Goal: Information Seeking & Learning: Learn about a topic

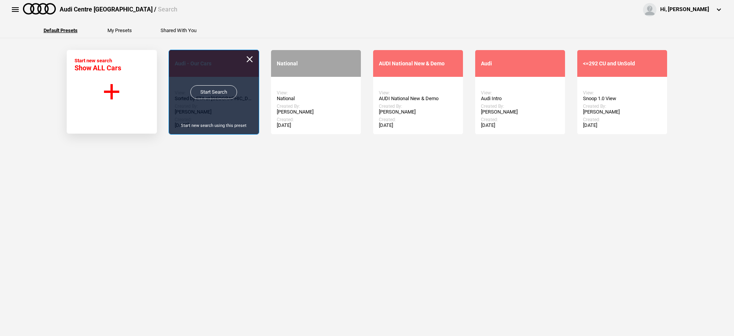
click at [200, 91] on link "Start Search" at bounding box center [213, 92] width 47 height 14
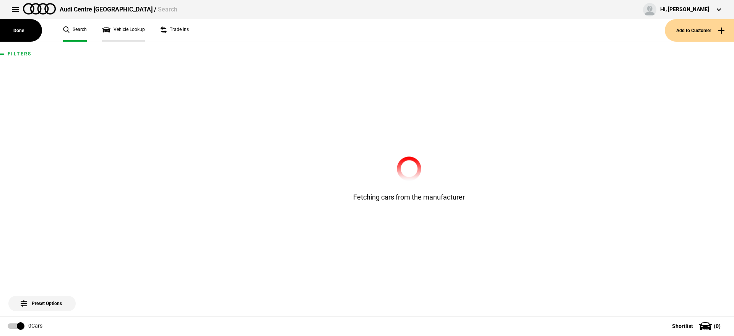
click at [124, 29] on link "Vehicle Lookup" at bounding box center [123, 30] width 43 height 23
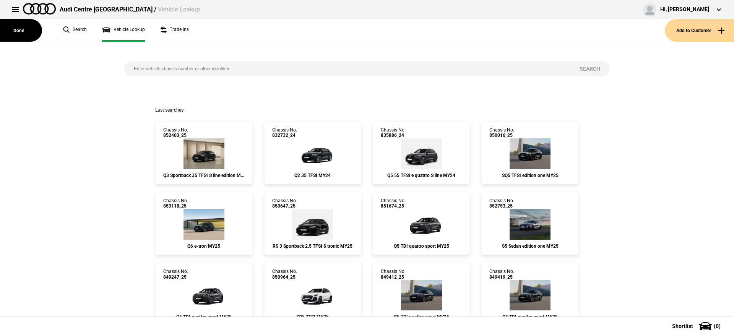
click at [195, 69] on input "search" at bounding box center [347, 68] width 446 height 15
paste input "WAUZZZF28RN059479"
type input "WAUZZZF28RN059479"
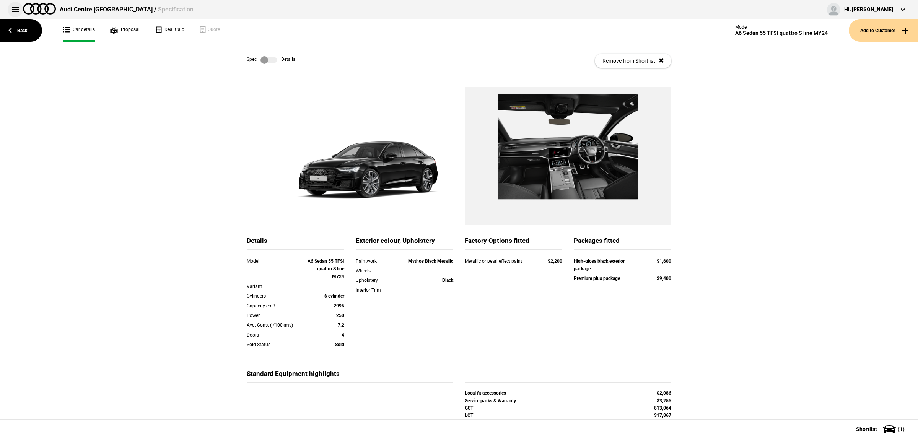
click at [15, 6] on button at bounding box center [15, 9] width 15 height 15
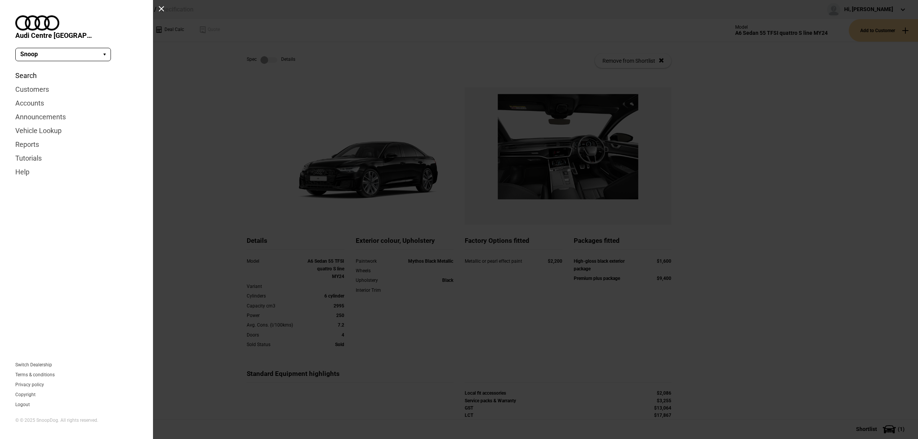
click at [31, 69] on link "Search" at bounding box center [76, 76] width 122 height 14
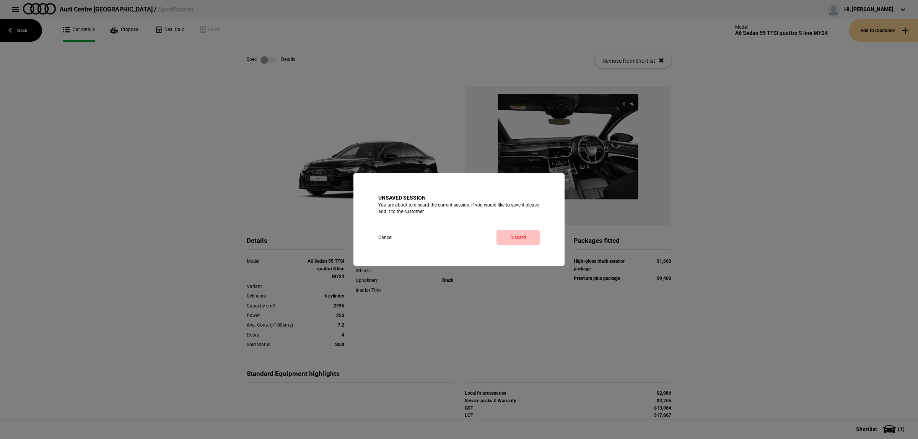
click at [509, 236] on link "Discard" at bounding box center [517, 237] width 43 height 15
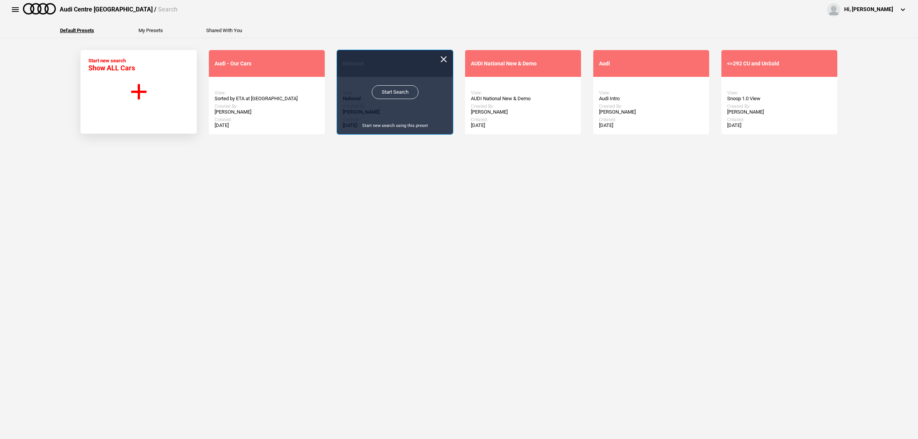
click at [406, 94] on link "Start Search" at bounding box center [395, 92] width 47 height 14
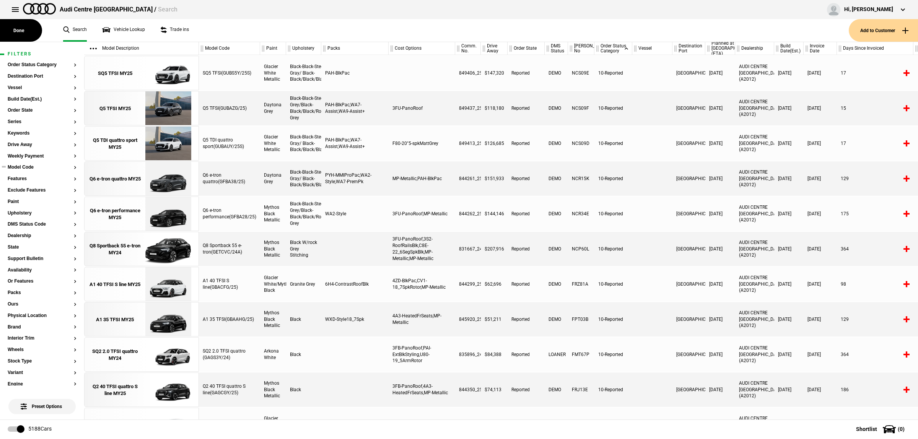
click at [27, 169] on button "Model Code" at bounding box center [42, 167] width 69 height 5
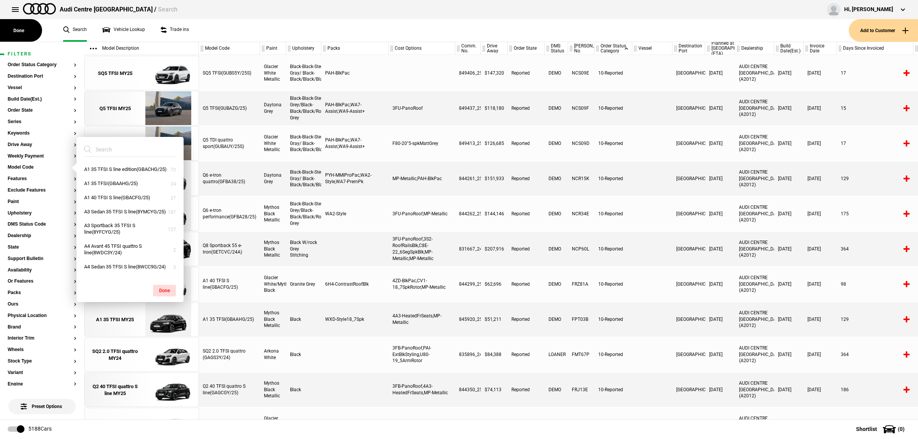
click at [224, 23] on ul "Search Vehicle Lookup Trade ins" at bounding box center [451, 30] width 793 height 23
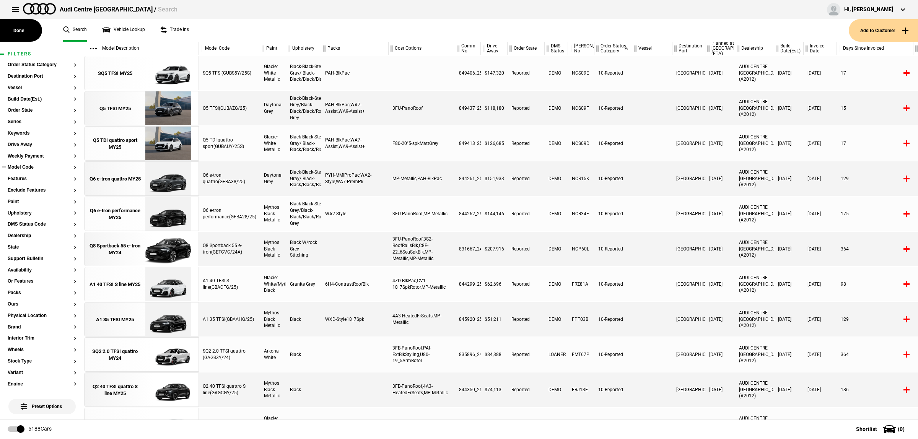
click at [31, 167] on button "Model Code" at bounding box center [42, 167] width 69 height 5
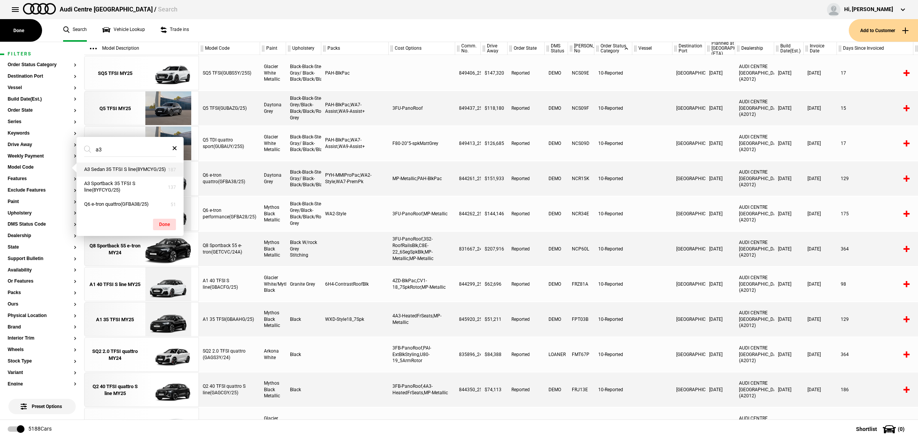
type input "a3"
click at [106, 167] on button "A3 Sedan 35 TFSI S line(8YMCYG/25)" at bounding box center [129, 169] width 107 height 14
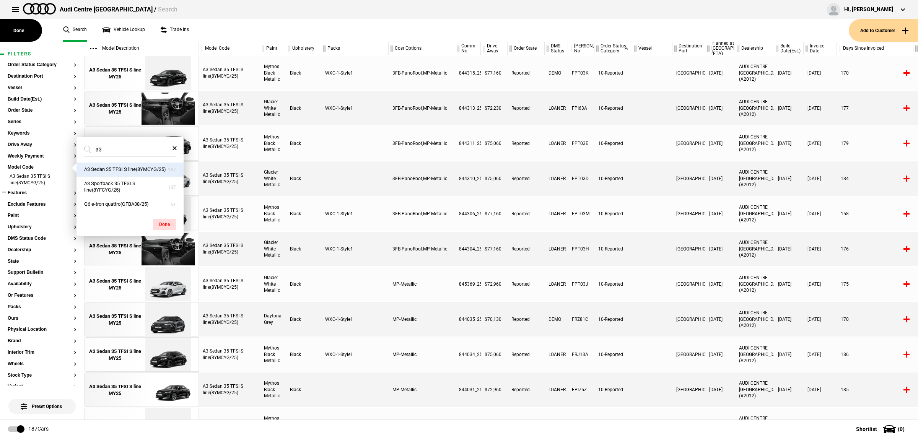
click at [31, 194] on button "Features" at bounding box center [42, 192] width 69 height 5
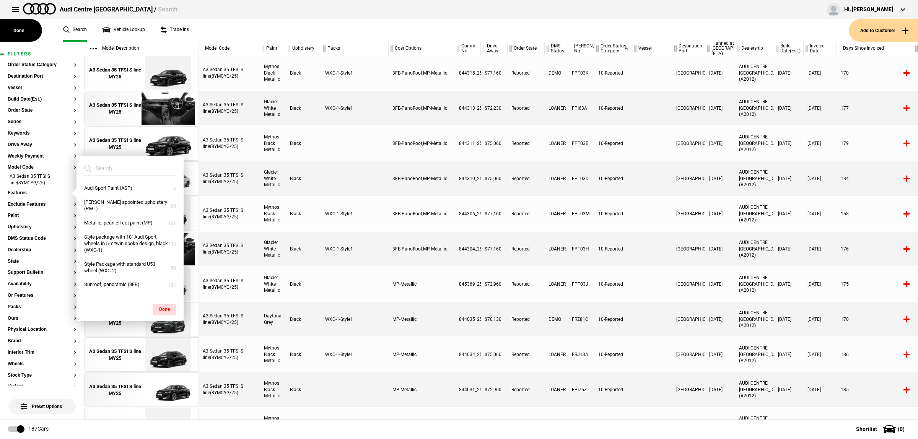
click at [104, 172] on input "search" at bounding box center [125, 168] width 83 height 14
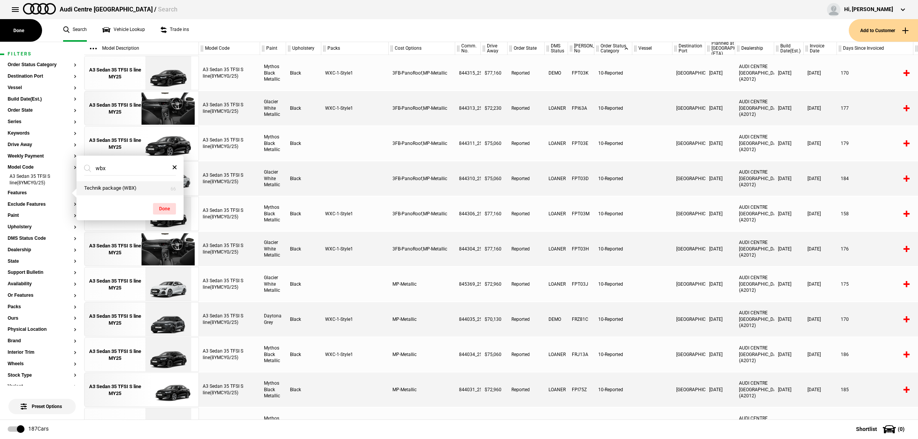
type input "wbx"
click at [93, 187] on button "Technik package (WBX)" at bounding box center [129, 188] width 107 height 14
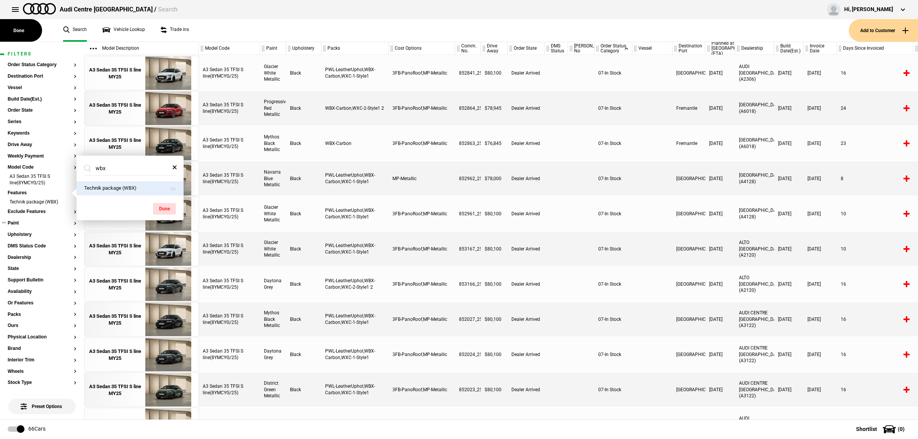
click at [19, 226] on section "Paint" at bounding box center [42, 226] width 69 height 11
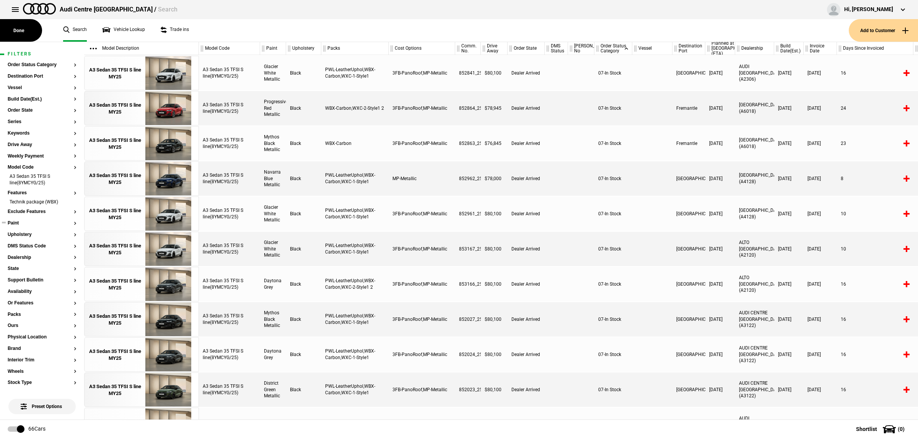
click at [19, 224] on button "Paint" at bounding box center [42, 223] width 69 height 5
type input "nav"
click at [99, 205] on button "Navarra Blue Metallic (2D2D)" at bounding box center [129, 211] width 107 height 14
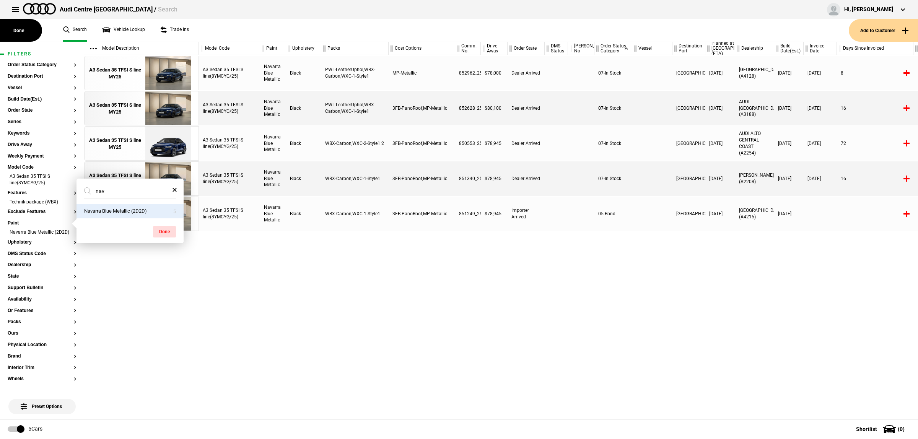
click at [414, 280] on div "A3 Sedan 35 TFSI S line(8YMCYG/25) Navarra Blue Metallic Black PWL-LeatherUphol…" at bounding box center [558, 237] width 719 height 364
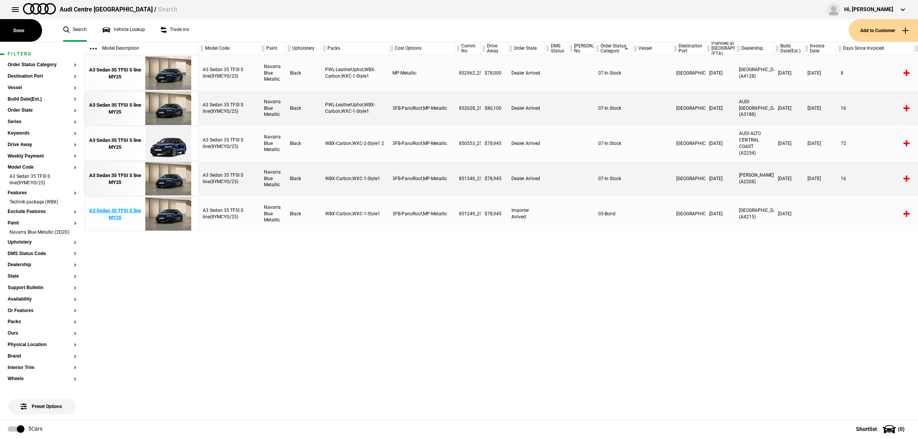
click at [158, 213] on img at bounding box center [167, 214] width 53 height 34
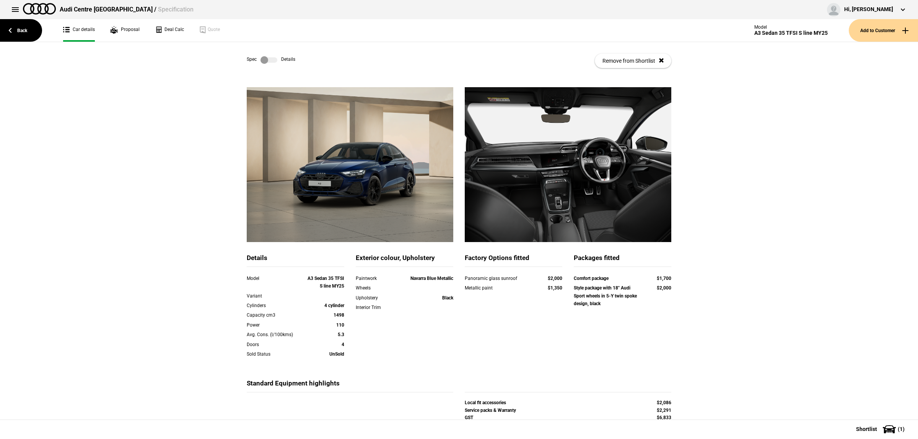
click at [269, 54] on div "Spec Details Remove from Shortlist" at bounding box center [459, 60] width 424 height 37
click at [269, 58] on label at bounding box center [268, 60] width 17 height 8
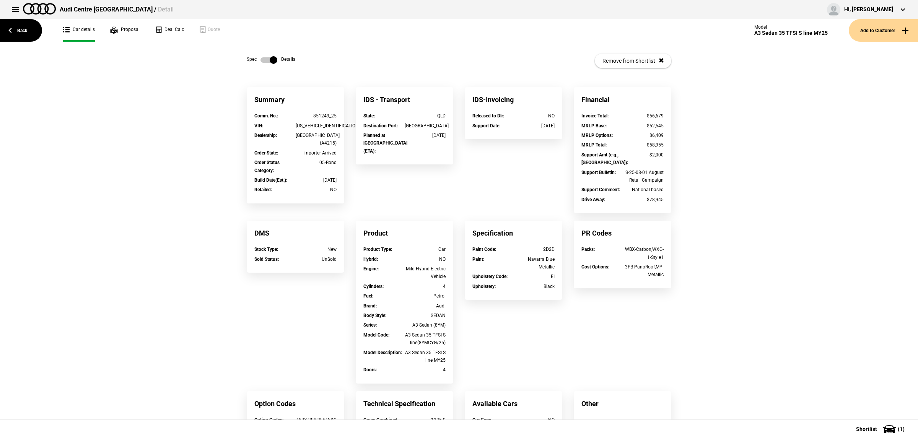
click at [269, 58] on label at bounding box center [268, 60] width 17 height 8
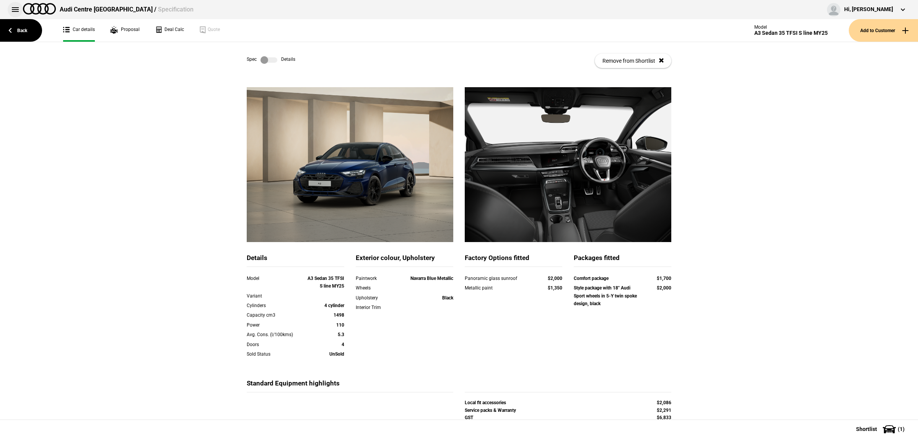
click at [14, 10] on button at bounding box center [15, 9] width 15 height 15
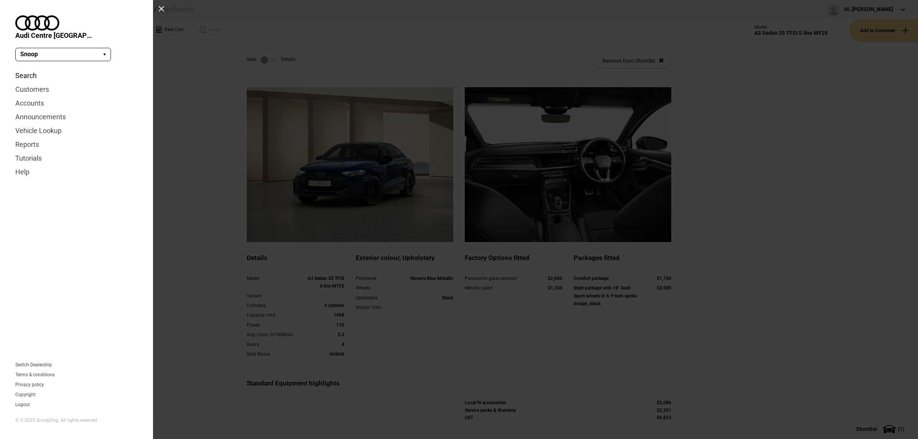
click at [33, 69] on link "Search" at bounding box center [76, 76] width 122 height 14
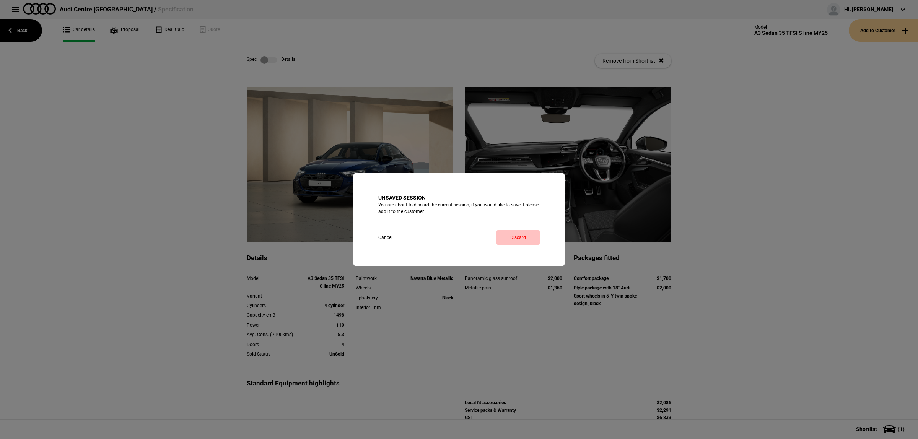
click at [515, 239] on link "Discard" at bounding box center [517, 237] width 43 height 15
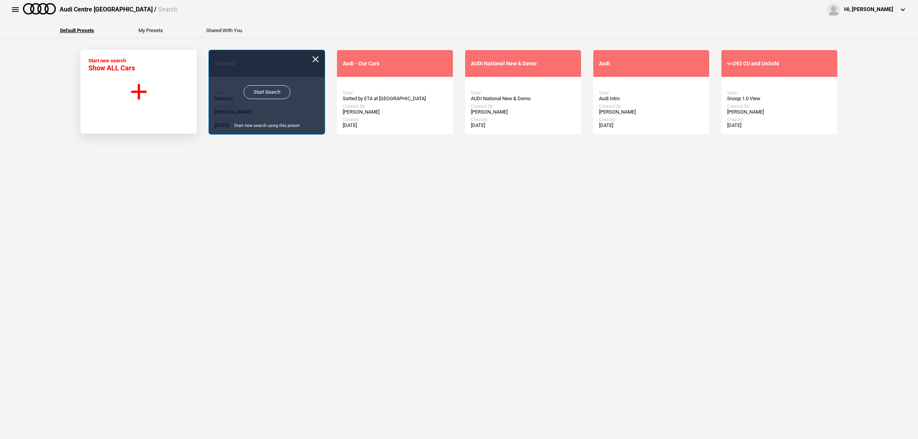
click at [268, 91] on link "Start Search" at bounding box center [267, 92] width 47 height 14
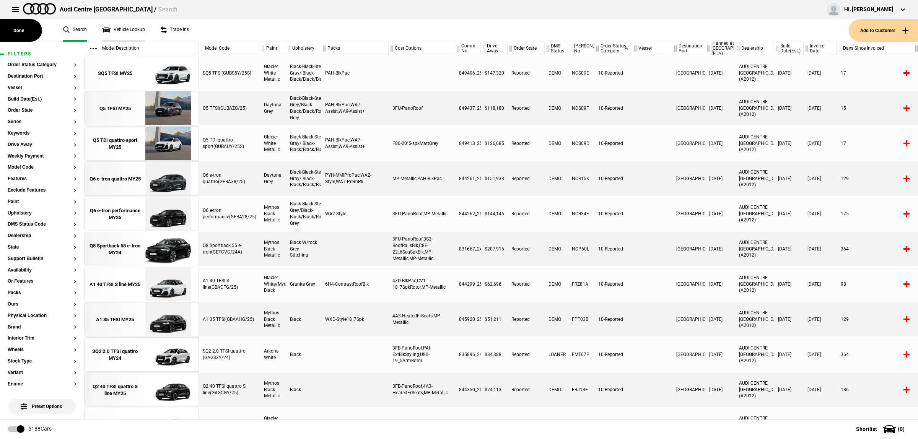
click at [134, 32] on link "Vehicle Lookup" at bounding box center [123, 30] width 43 height 23
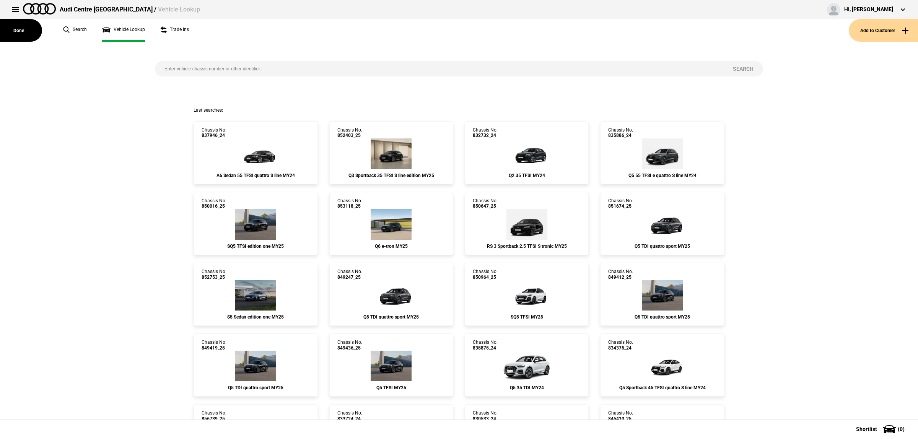
click at [215, 66] on input "search" at bounding box center [439, 68] width 568 height 15
paste input "844308"
type input "844308"
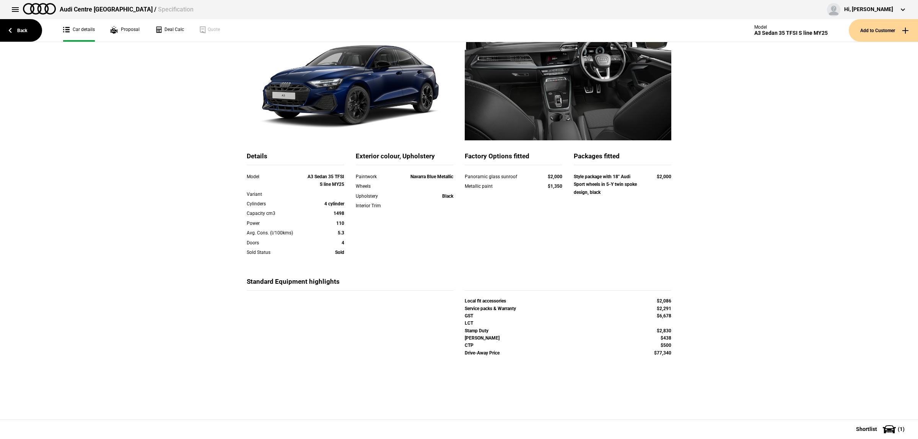
scroll to position [87, 0]
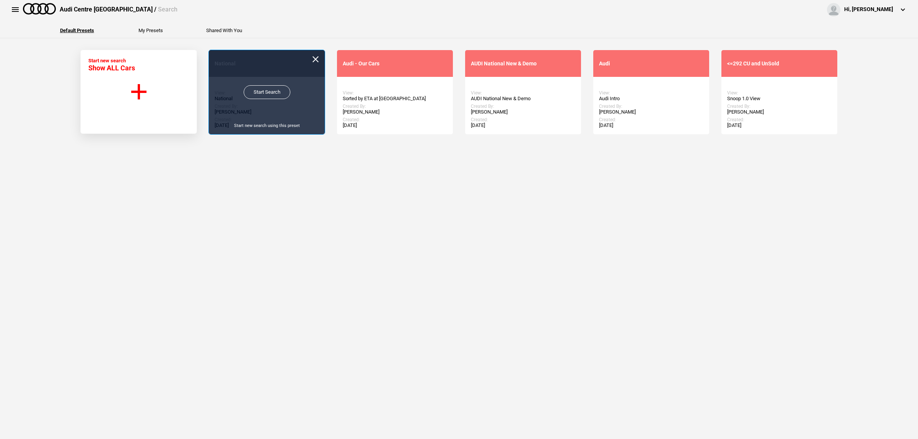
click at [267, 96] on link "Start Search" at bounding box center [267, 92] width 47 height 14
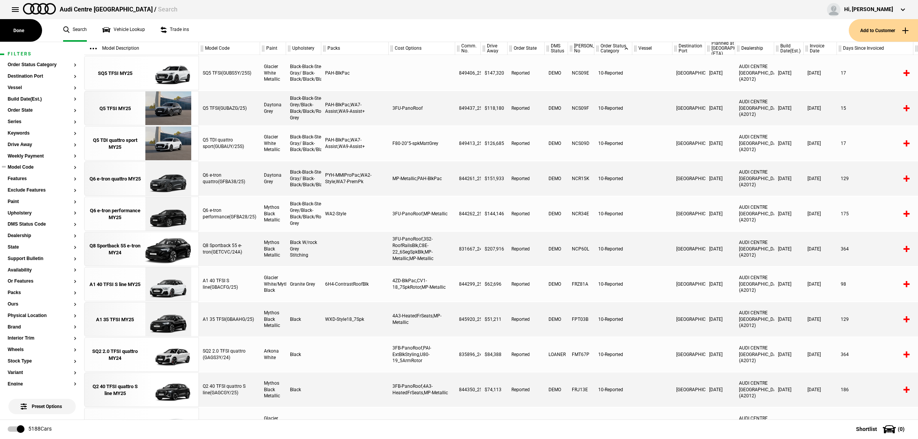
click at [29, 169] on button "Model Code" at bounding box center [42, 167] width 69 height 5
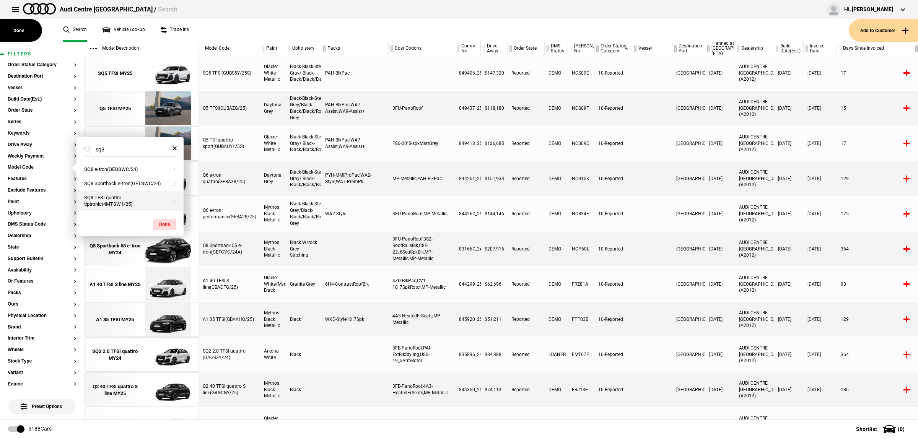
type input "sq8"
click at [114, 202] on button "SQ8 TFSI quattro tiptronic(4MTSW1/25)" at bounding box center [129, 201] width 107 height 21
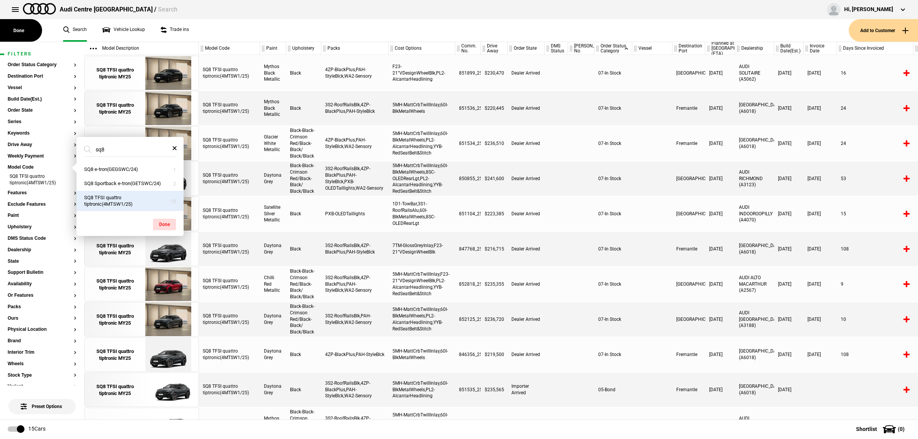
click at [689, 180] on div "Melbourne" at bounding box center [688, 178] width 33 height 34
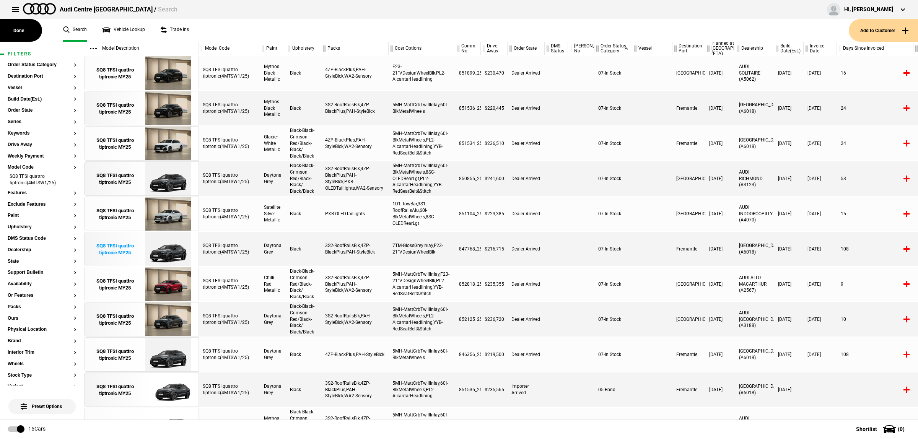
click at [186, 254] on img at bounding box center [167, 249] width 53 height 34
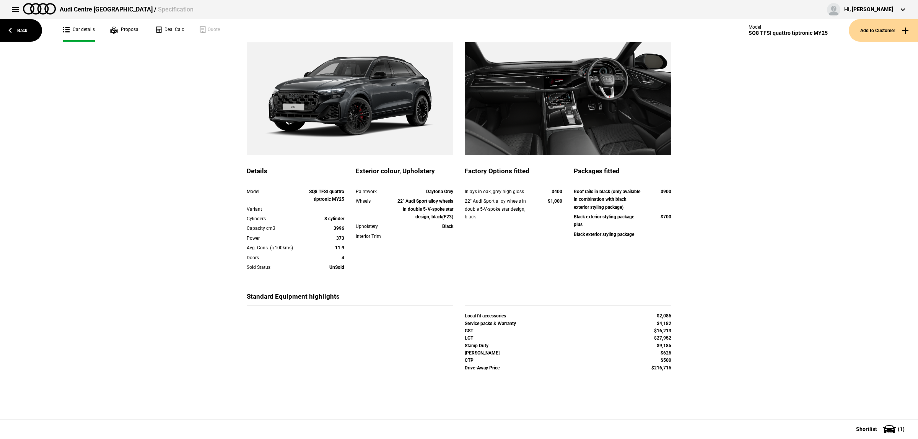
scroll to position [87, 0]
drag, startPoint x: 668, startPoint y: 366, endPoint x: 633, endPoint y: 366, distance: 34.8
click at [633, 366] on div "Drive-Away Price $216,715" at bounding box center [568, 368] width 218 height 7
click at [631, 371] on div "Drive-Away Price $216,715" at bounding box center [568, 368] width 218 height 7
drag, startPoint x: 459, startPoint y: 331, endPoint x: 683, endPoint y: 338, distance: 224.5
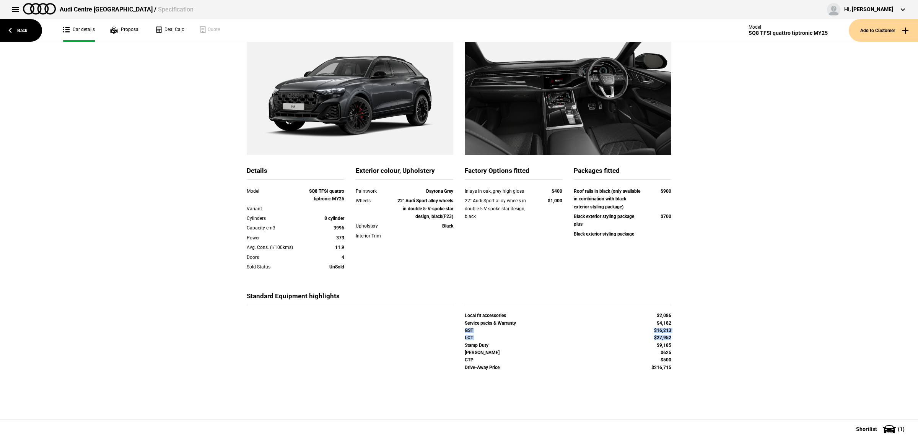
click at [683, 338] on div "Details Model SQ8 TFSI quattro tiptronic MY25 Variant Cylinders 8 cylinder Capa…" at bounding box center [459, 195] width 918 height 391
click at [12, 10] on button at bounding box center [15, 9] width 15 height 15
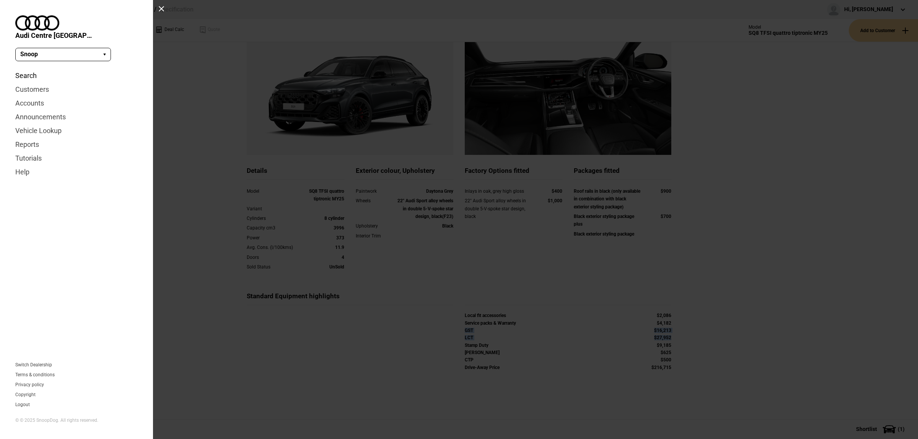
click at [30, 69] on link "Search" at bounding box center [76, 76] width 122 height 14
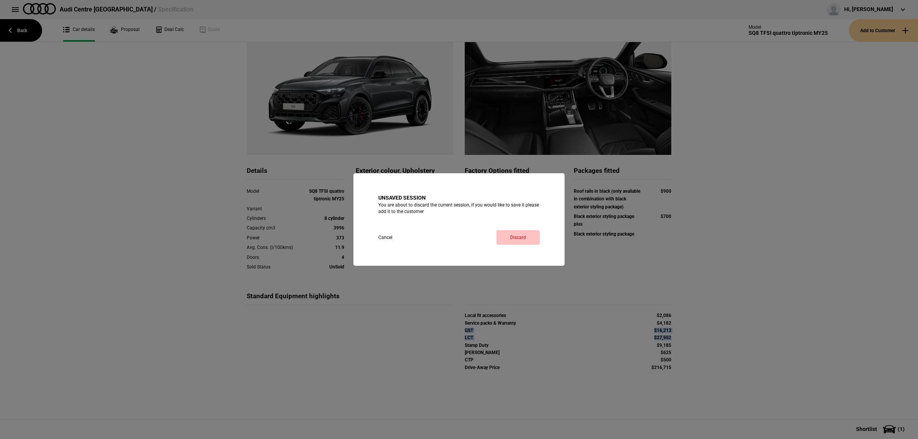
click at [517, 236] on link "Discard" at bounding box center [517, 237] width 43 height 15
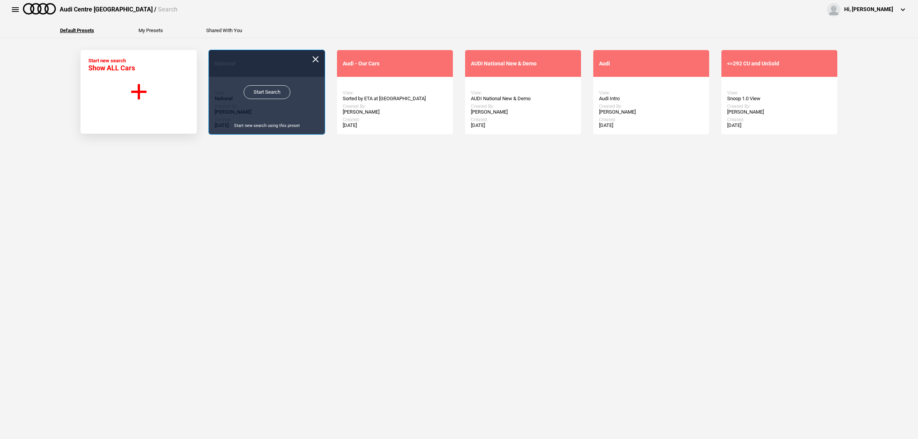
click at [273, 97] on link "Start Search" at bounding box center [267, 92] width 47 height 14
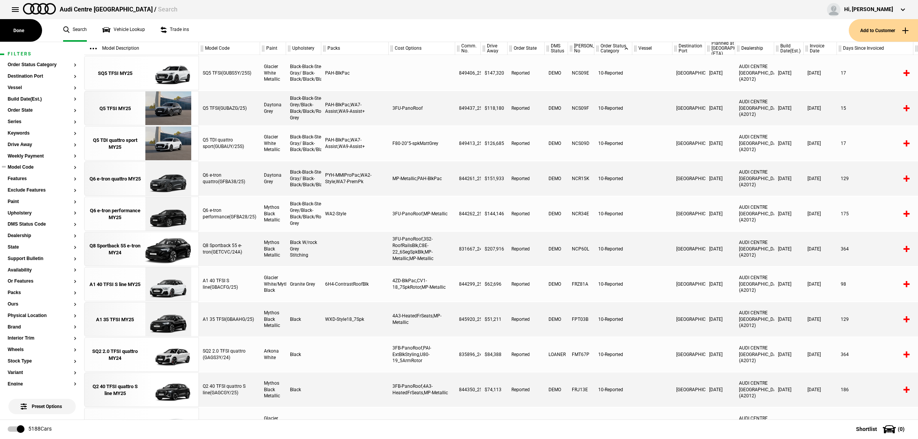
click at [29, 169] on button "Model Code" at bounding box center [42, 167] width 69 height 5
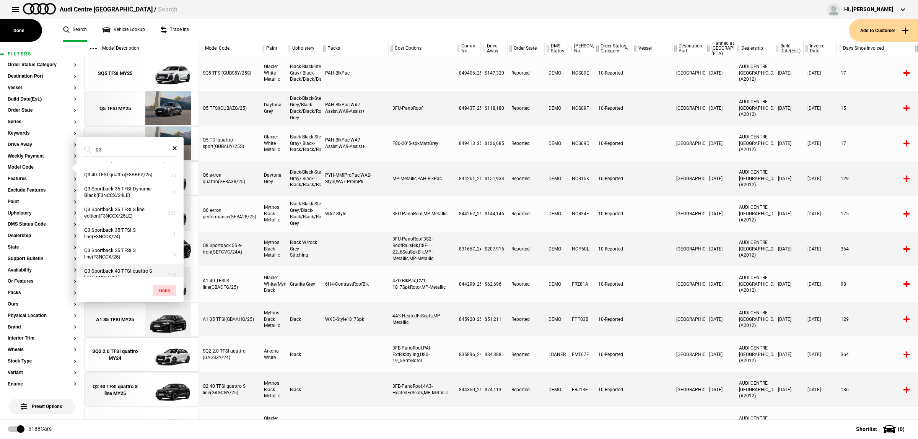
scroll to position [85, 0]
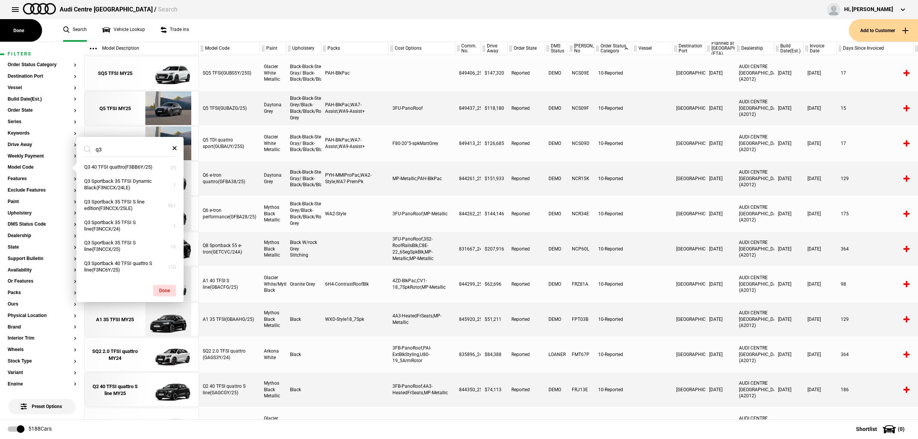
type input "q3"
